Goal: Information Seeking & Learning: Understand process/instructions

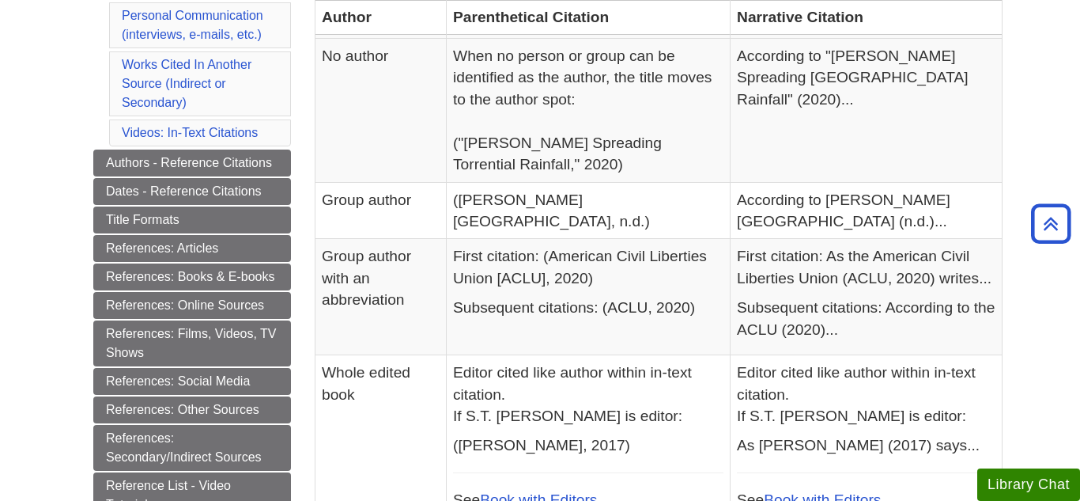
scroll to position [583, 0]
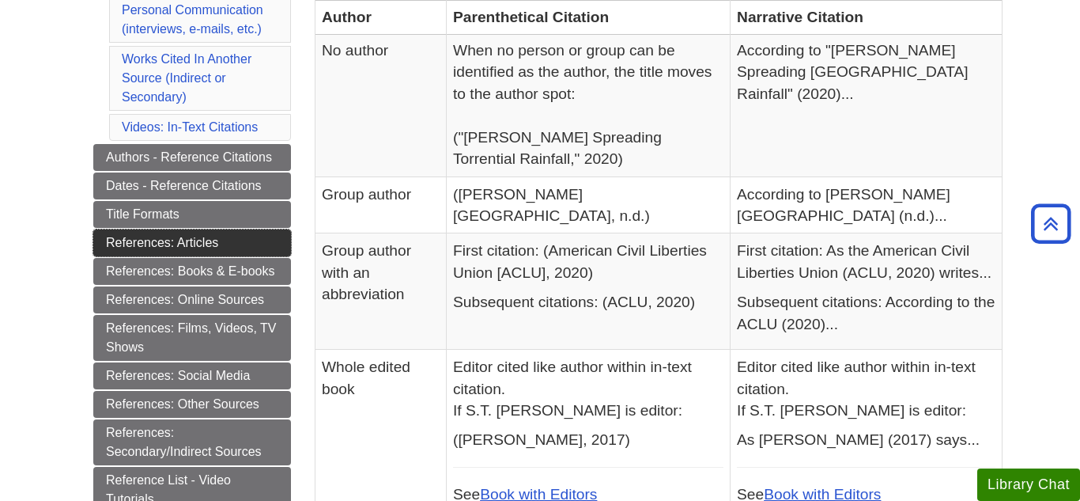
click at [199, 242] on link "References: Articles" at bounding box center [192, 242] width 198 height 27
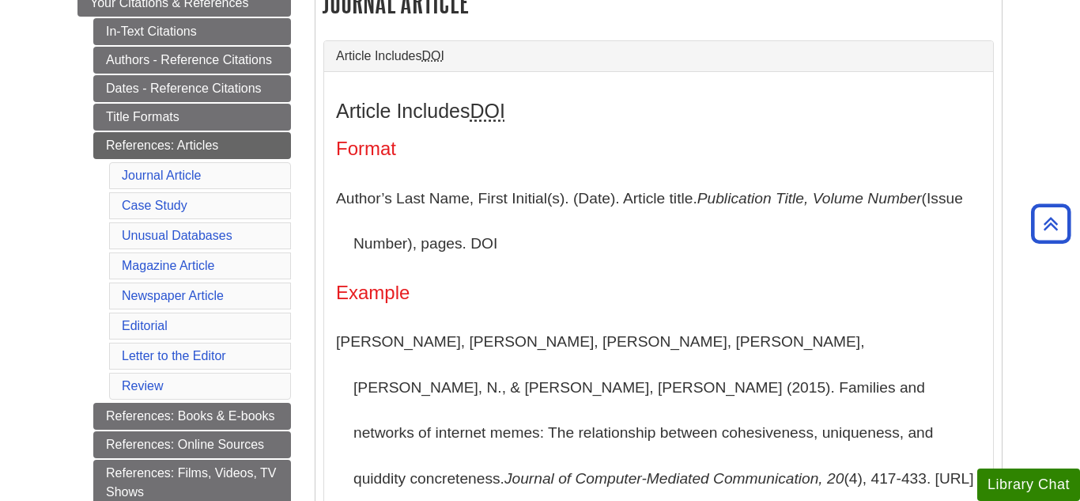
scroll to position [333, 0]
click at [569, 269] on div "Article Includes DOI Format Author’s Last Name, First Initial(s). (Date). Artic…" at bounding box center [658, 415] width 645 height 633
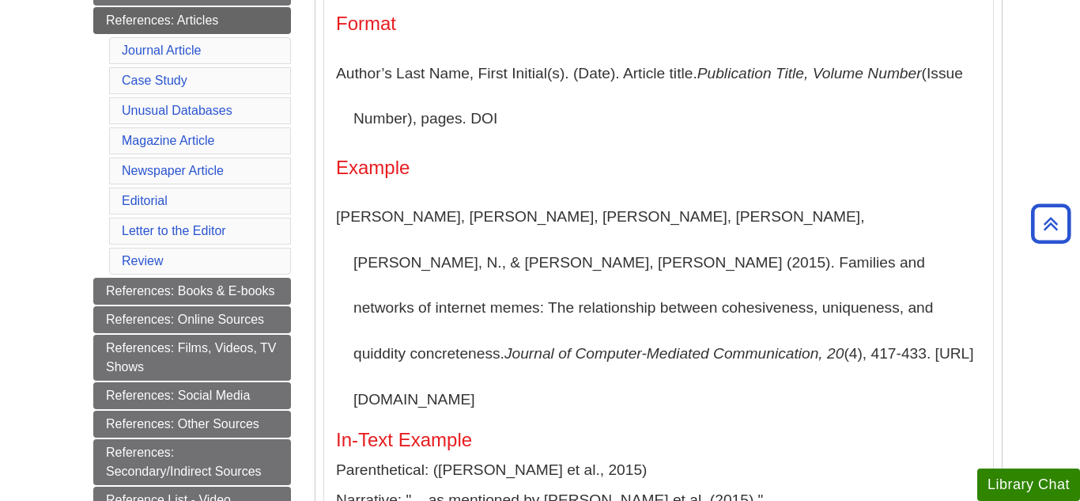
scroll to position [459, 0]
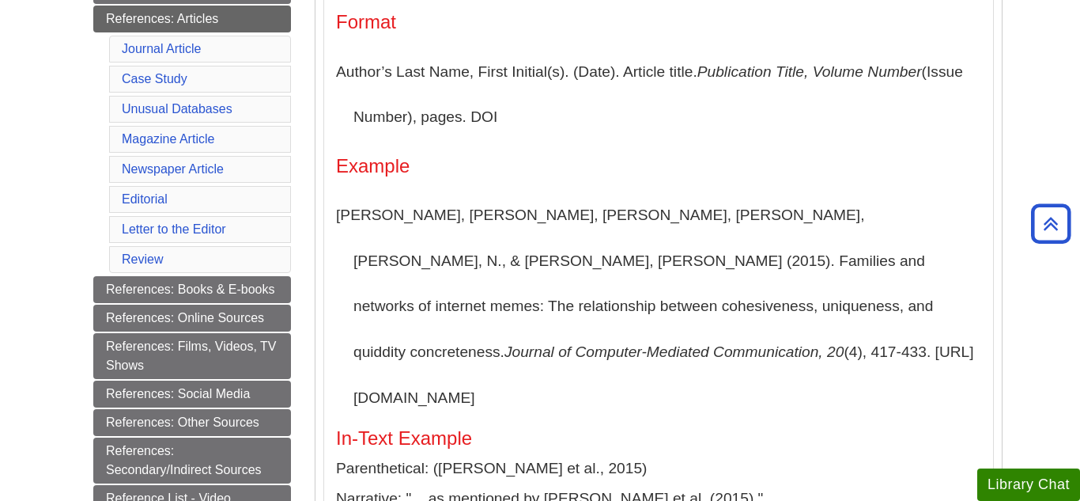
click at [375, 149] on div "Article Includes DOI Format Author’s Last Name, First Initial(s). (Date). Artic…" at bounding box center [658, 289] width 645 height 633
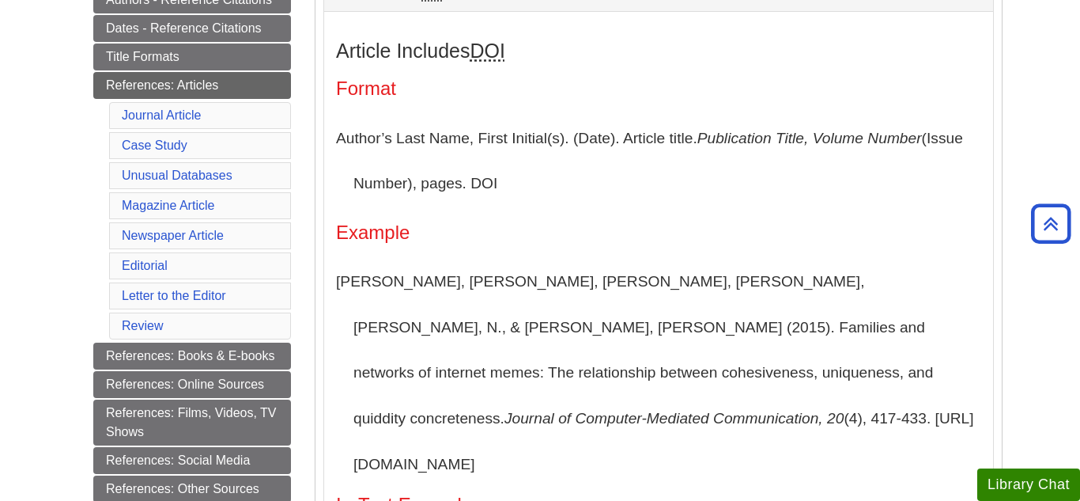
scroll to position [394, 0]
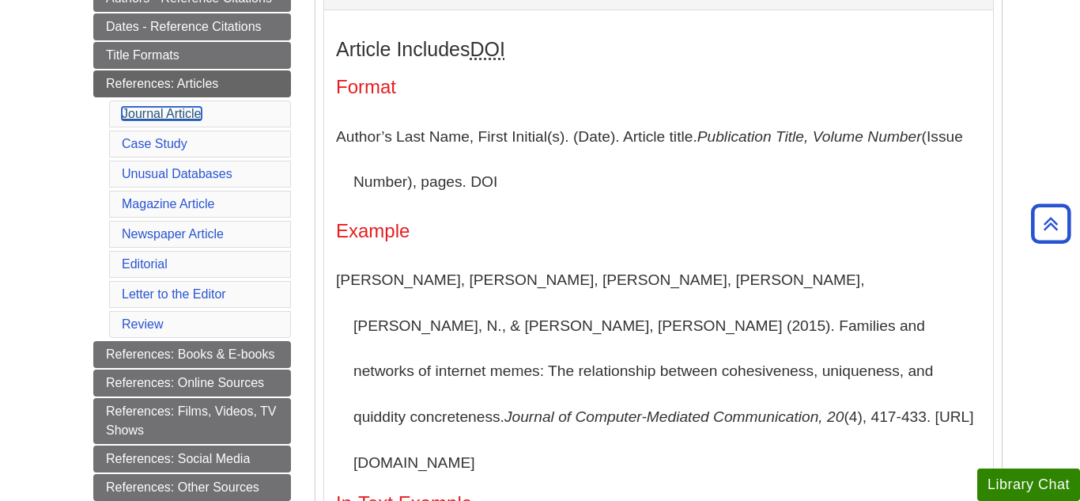
click at [199, 119] on link "Journal Article" at bounding box center [162, 113] width 80 height 13
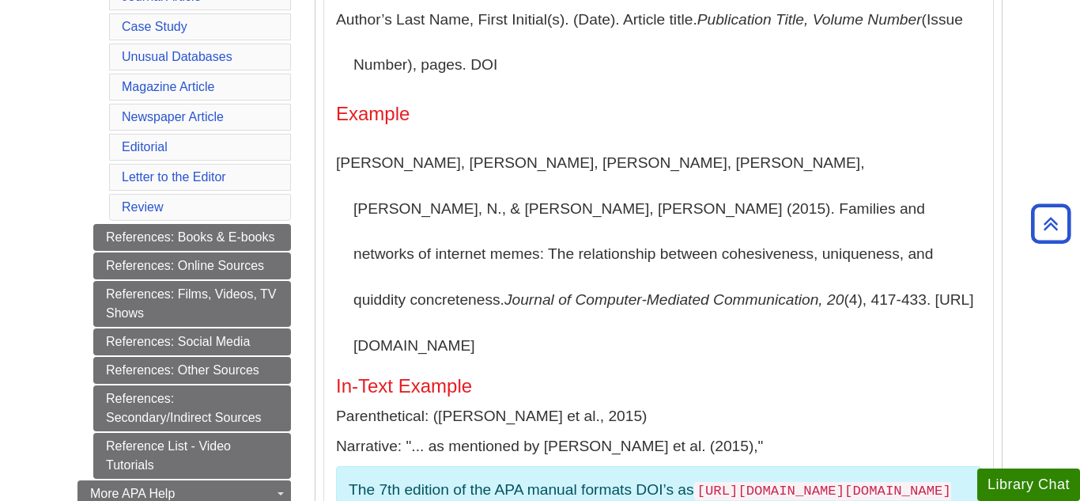
scroll to position [513, 0]
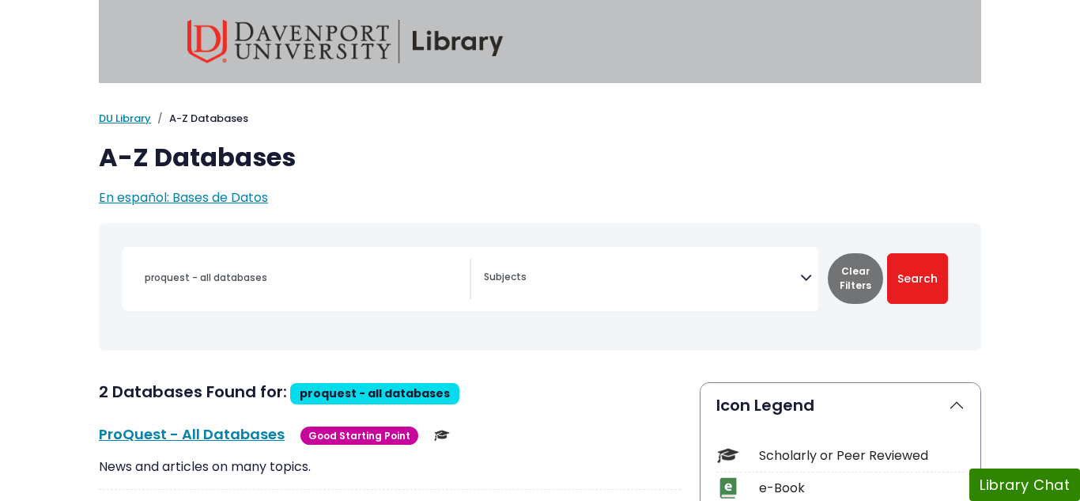
select select "Database Subject Filter"
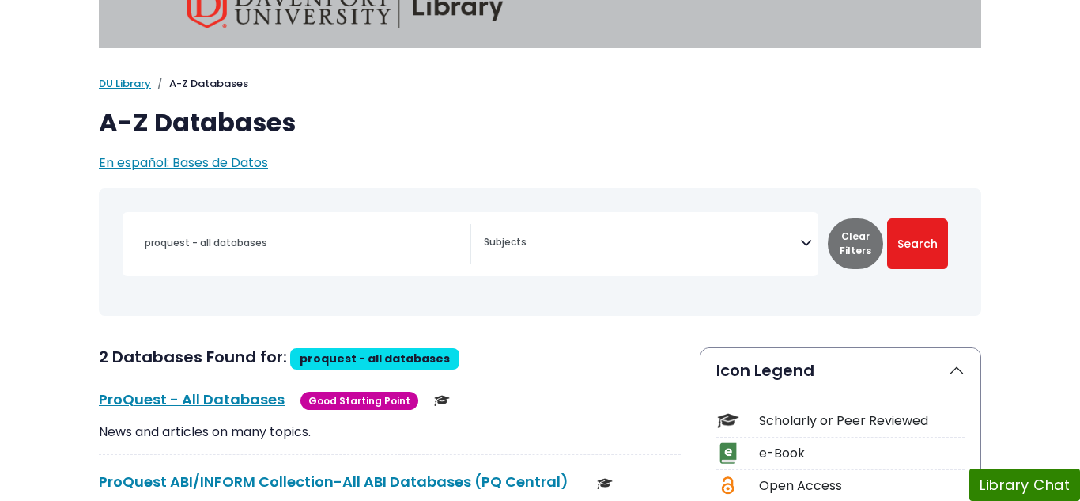
scroll to position [35, 0]
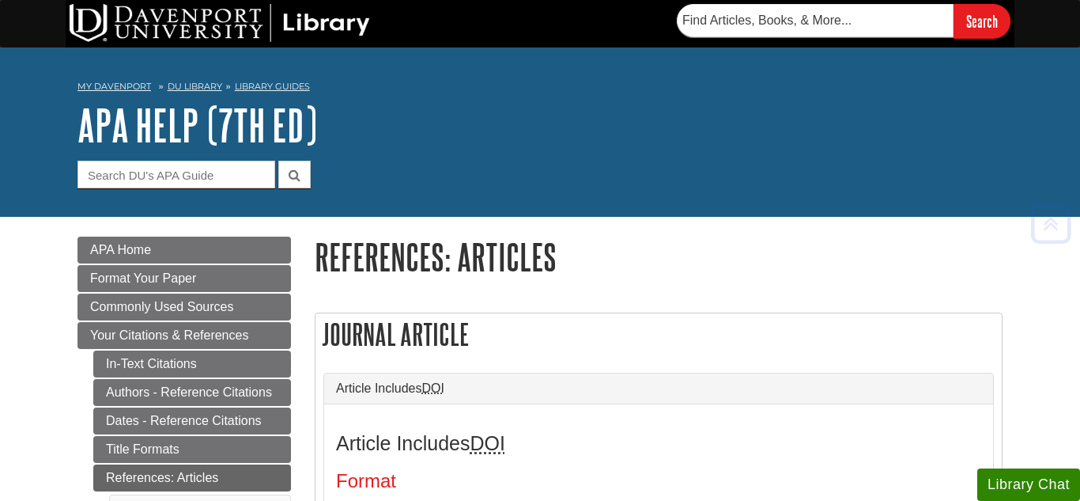
scroll to position [504, 0]
